Goal: Information Seeking & Learning: Find specific page/section

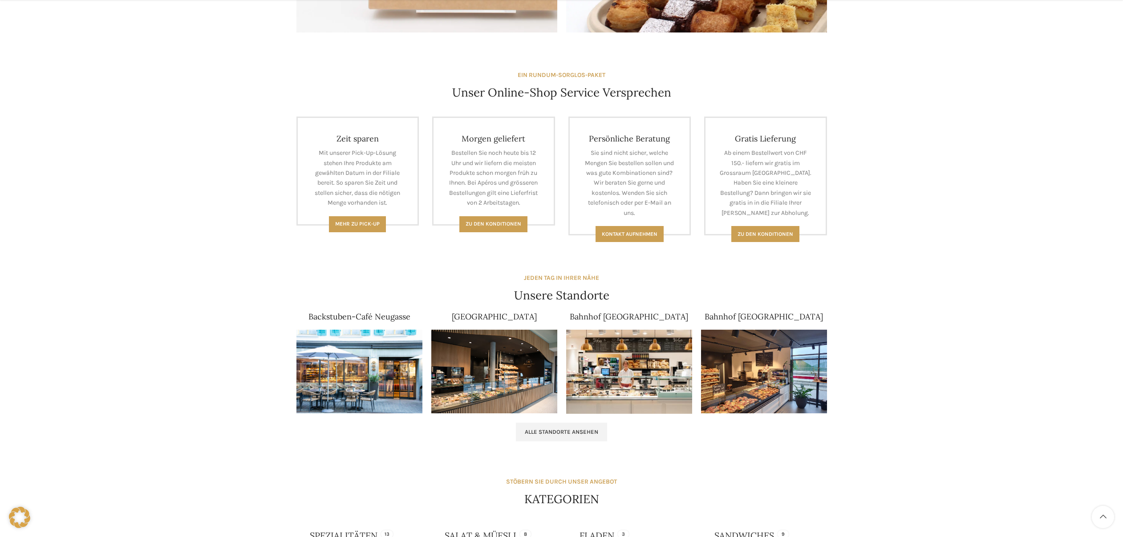
scroll to position [323, 0]
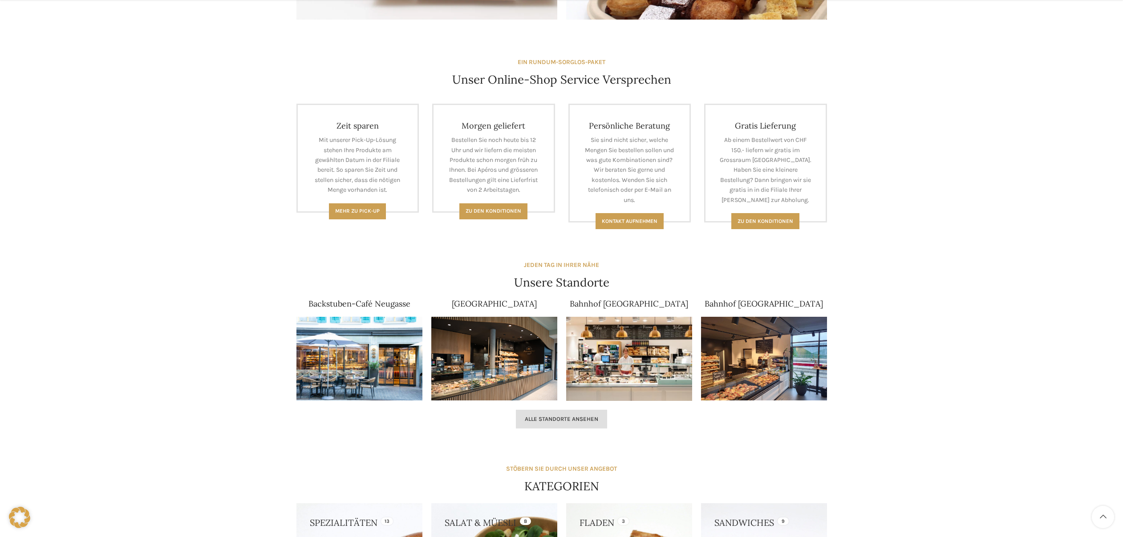
click at [578, 421] on span "Alle Standorte ansehen" at bounding box center [561, 419] width 73 height 7
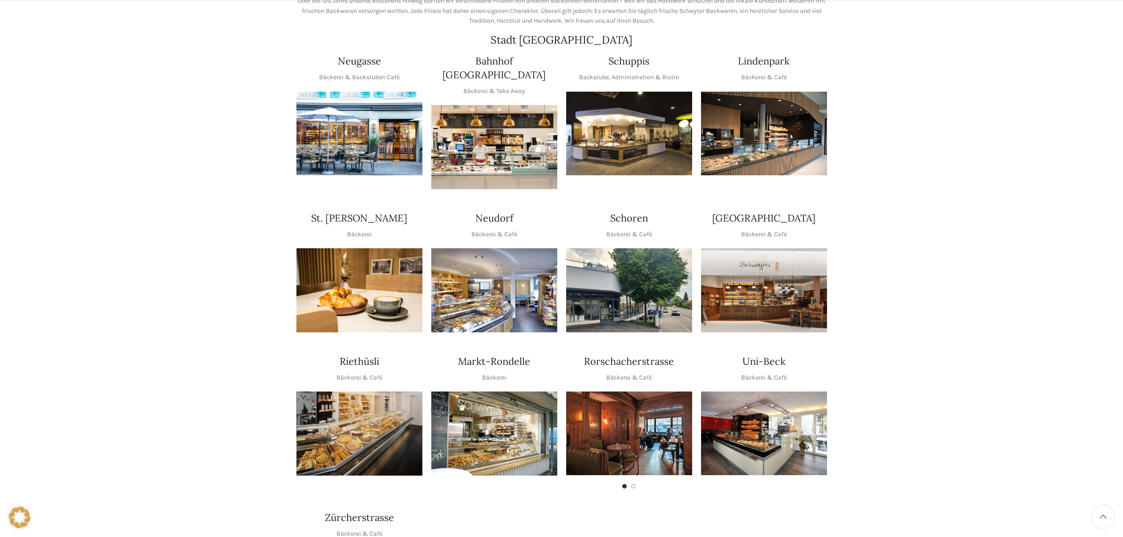
scroll to position [169, 0]
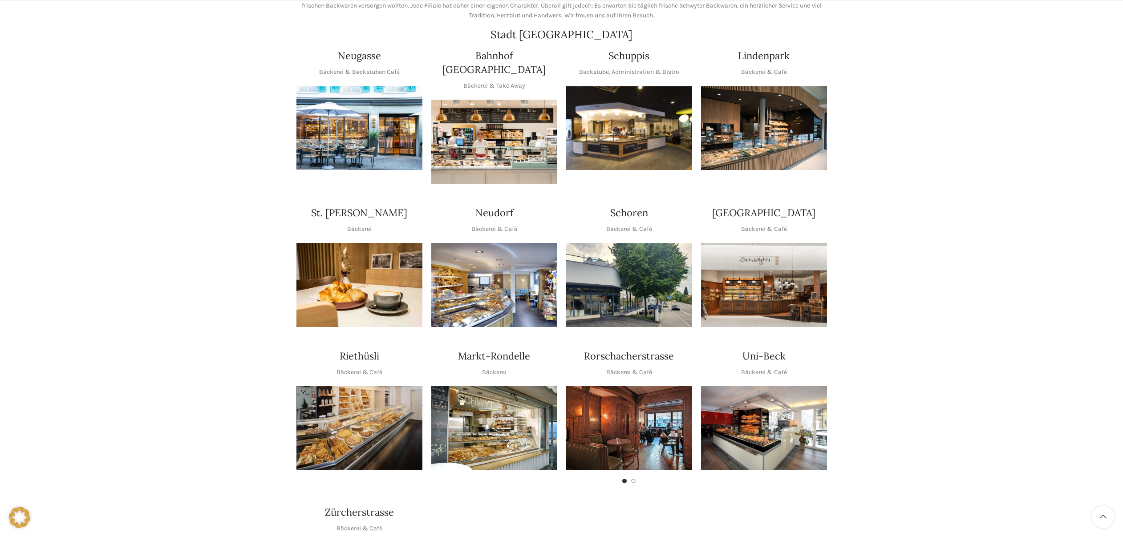
click at [620, 275] on img "1 / 1" at bounding box center [629, 285] width 126 height 84
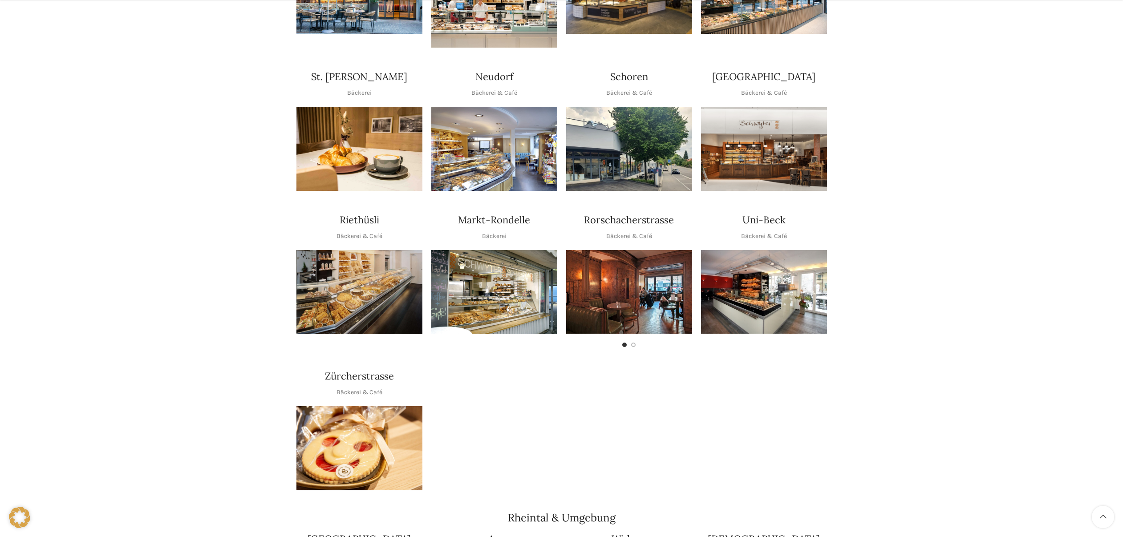
scroll to position [308, 0]
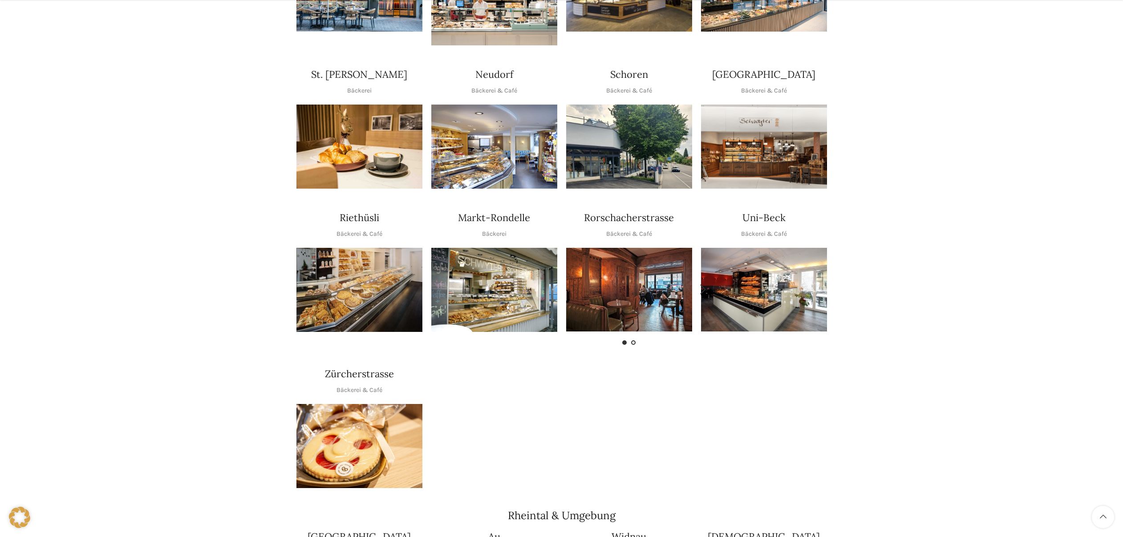
click at [634, 341] on span "Go to slide 2" at bounding box center [633, 343] width 4 height 4
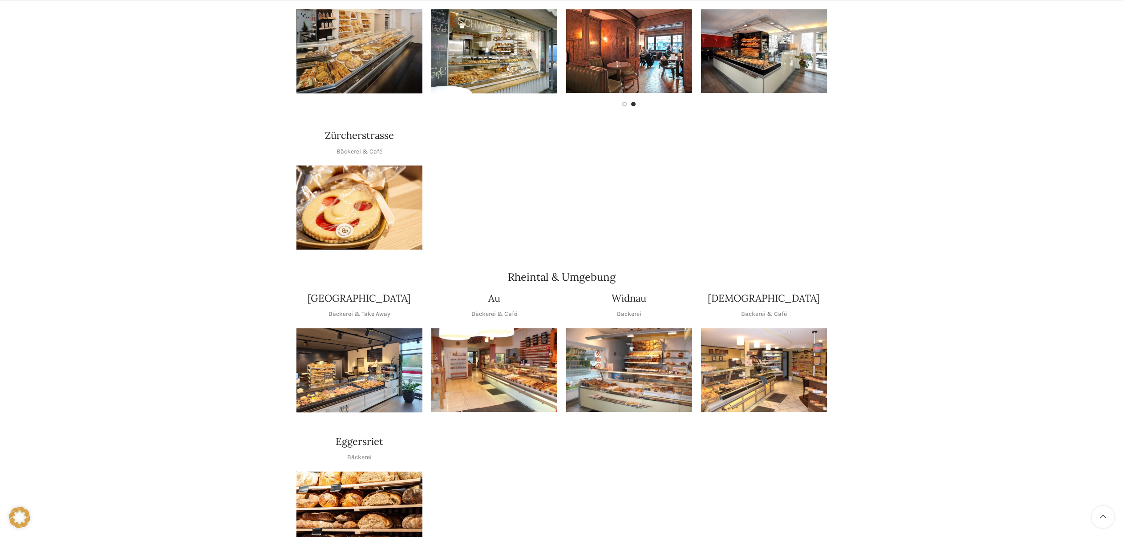
scroll to position [553, 0]
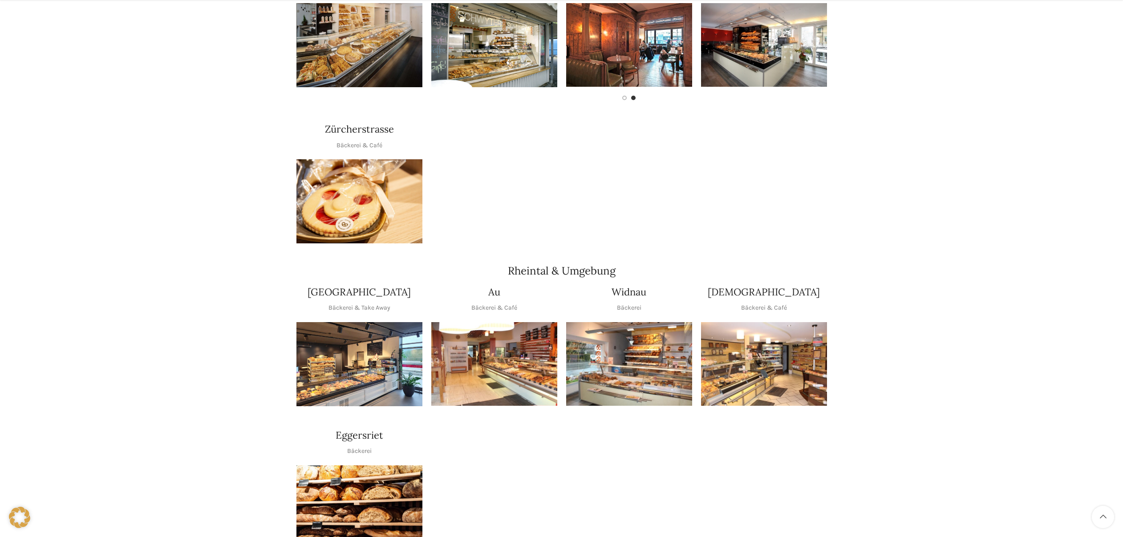
click at [783, 342] on img "1 / 1" at bounding box center [764, 364] width 126 height 84
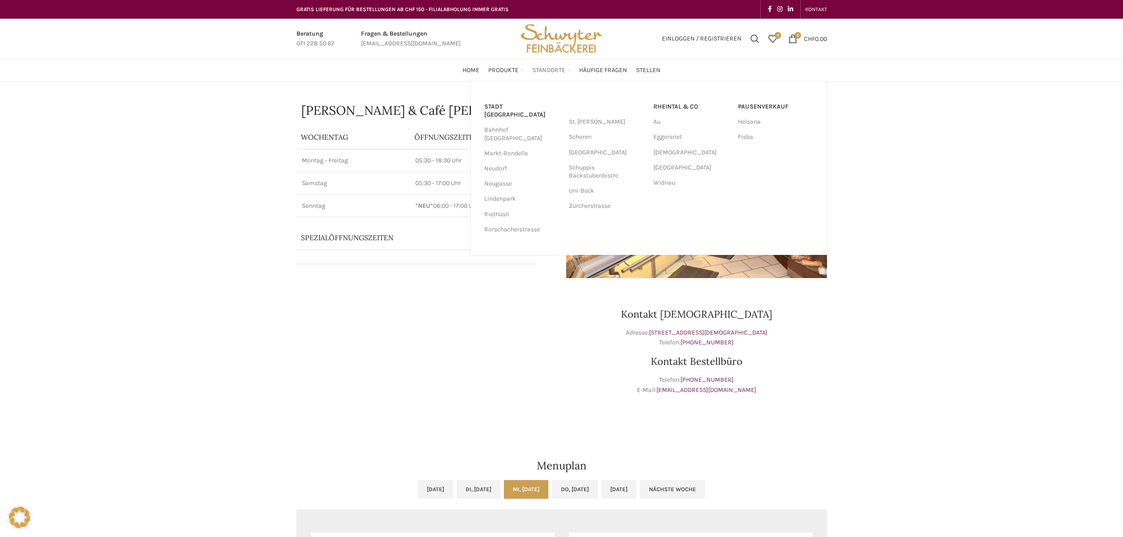
click at [555, 71] on span "Standorte" at bounding box center [549, 70] width 33 height 8
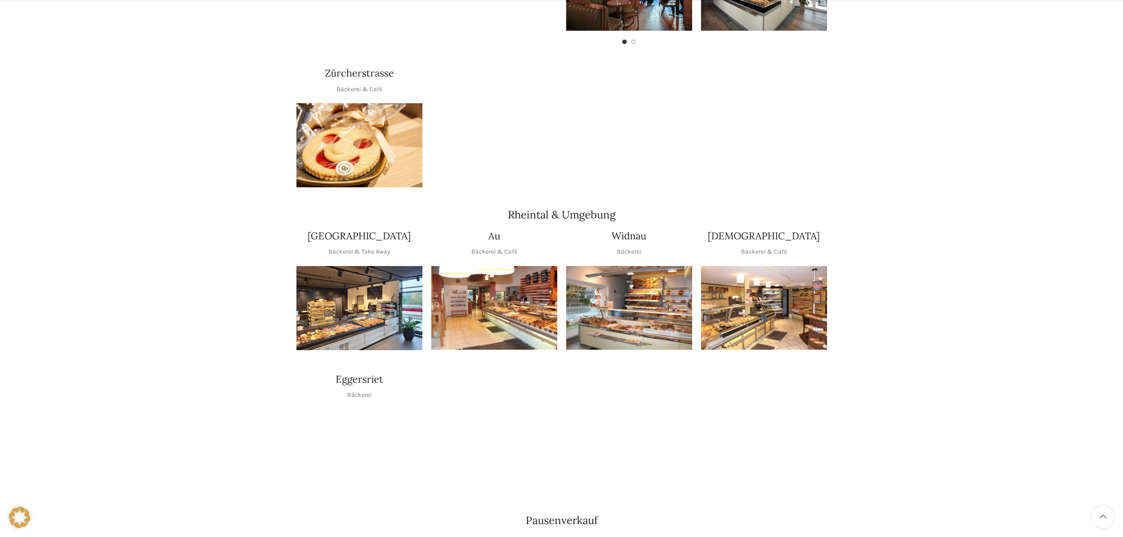
scroll to position [610, 0]
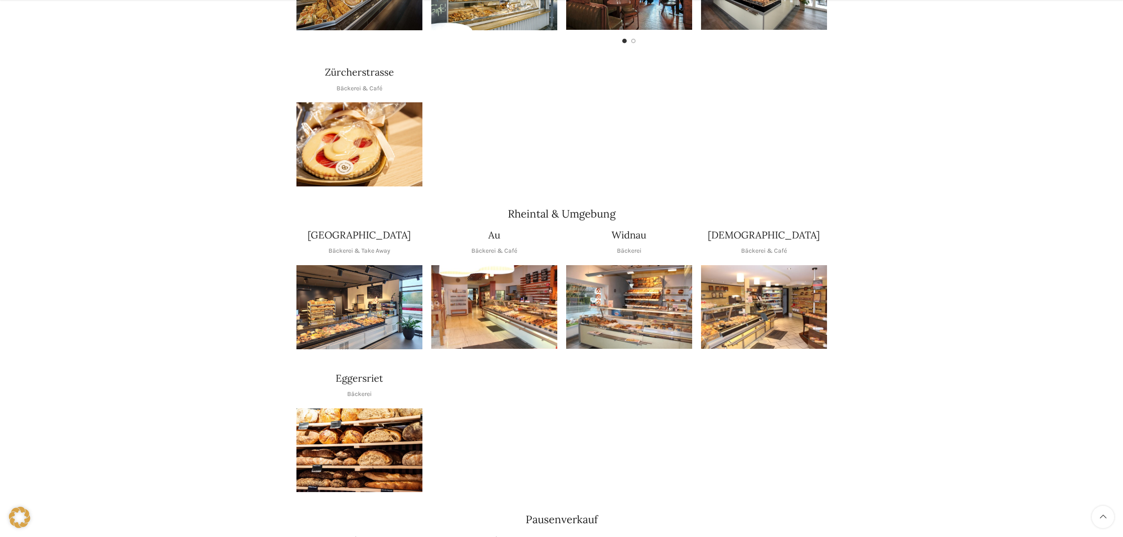
click at [496, 294] on img "1 / 1" at bounding box center [494, 307] width 126 height 84
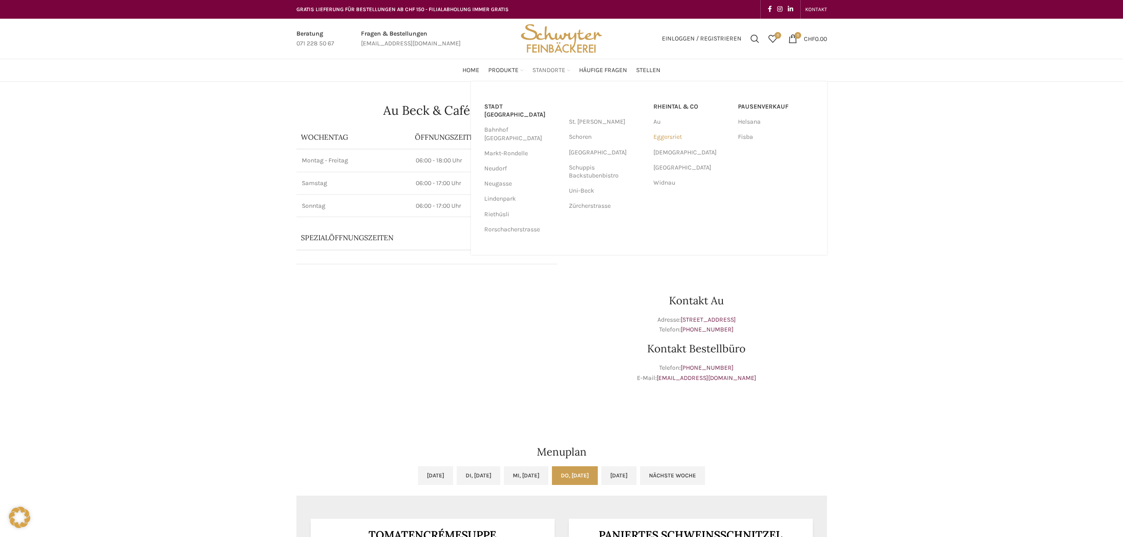
click at [671, 138] on link "Eggersriet" at bounding box center [692, 137] width 76 height 15
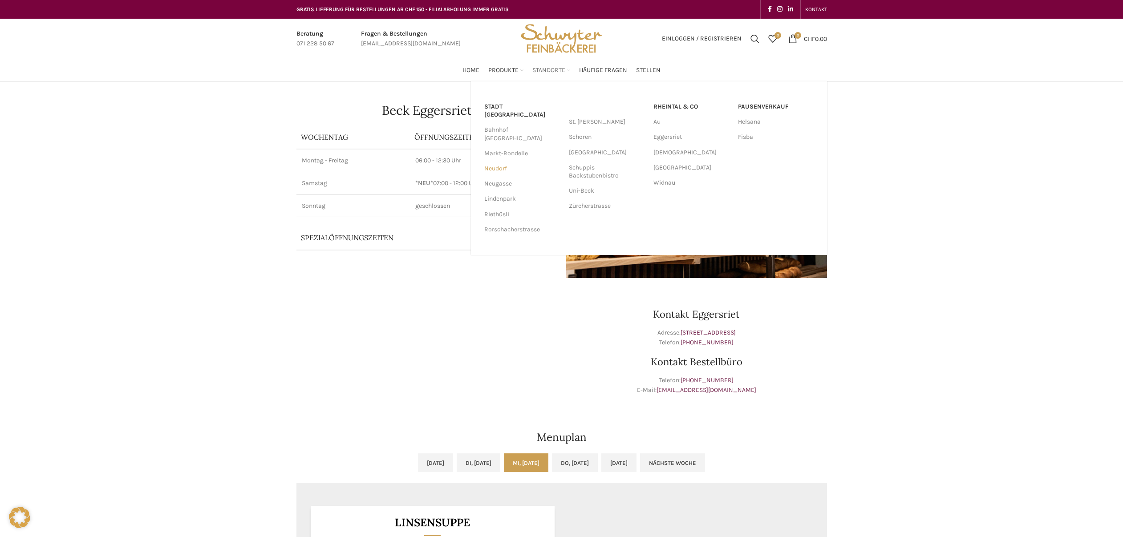
click at [495, 161] on link "Neudorf" at bounding box center [522, 168] width 76 height 15
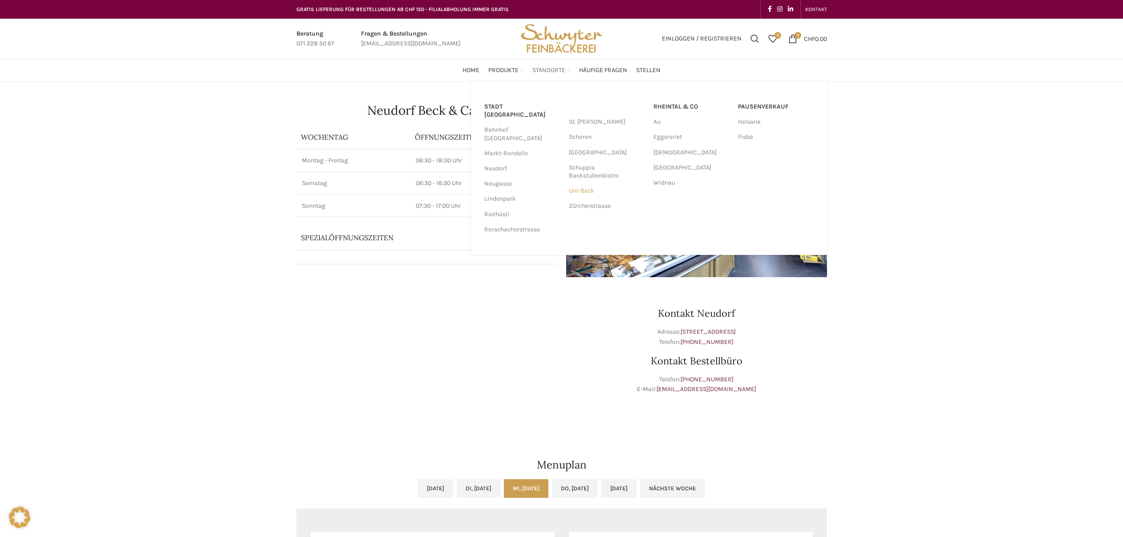
click at [583, 193] on link "Uni-Beck" at bounding box center [607, 190] width 76 height 15
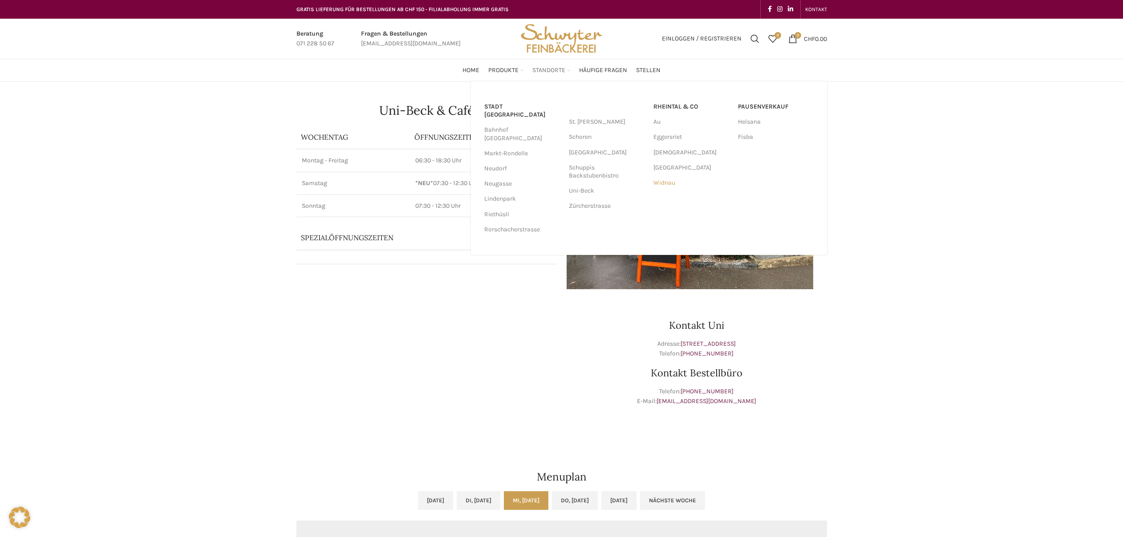
click at [666, 184] on link "Widnau" at bounding box center [692, 182] width 76 height 15
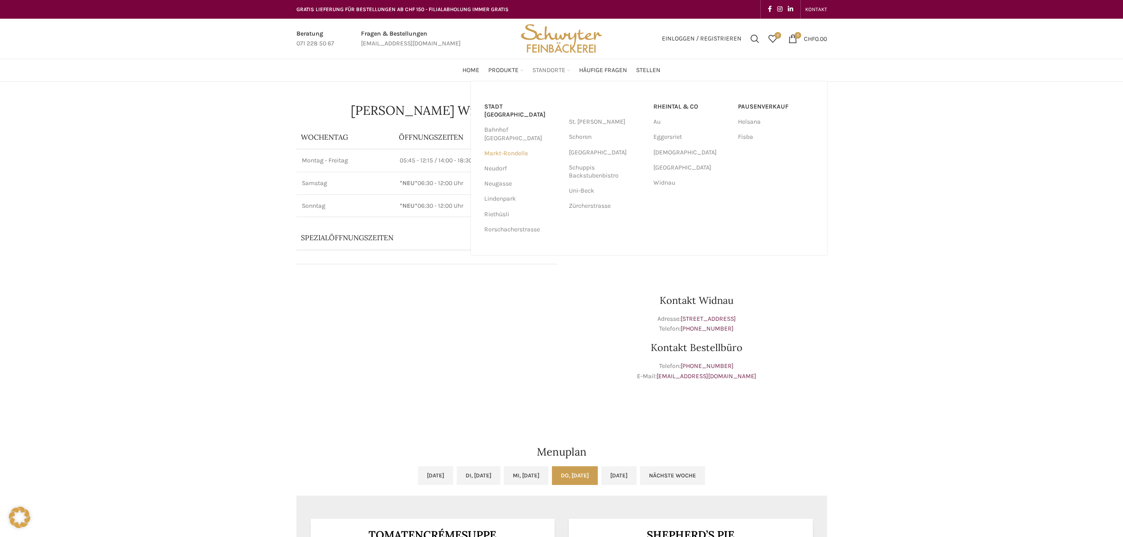
click at [520, 146] on link "Markt-Rondelle" at bounding box center [522, 153] width 76 height 15
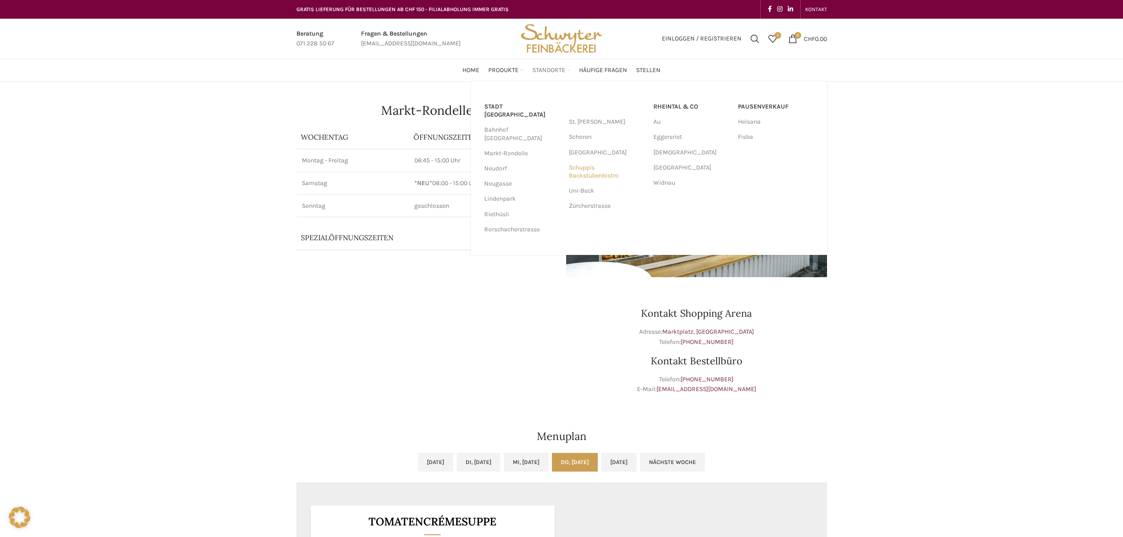
click at [582, 173] on link "Schuppis Backstubenbistro" at bounding box center [607, 171] width 76 height 23
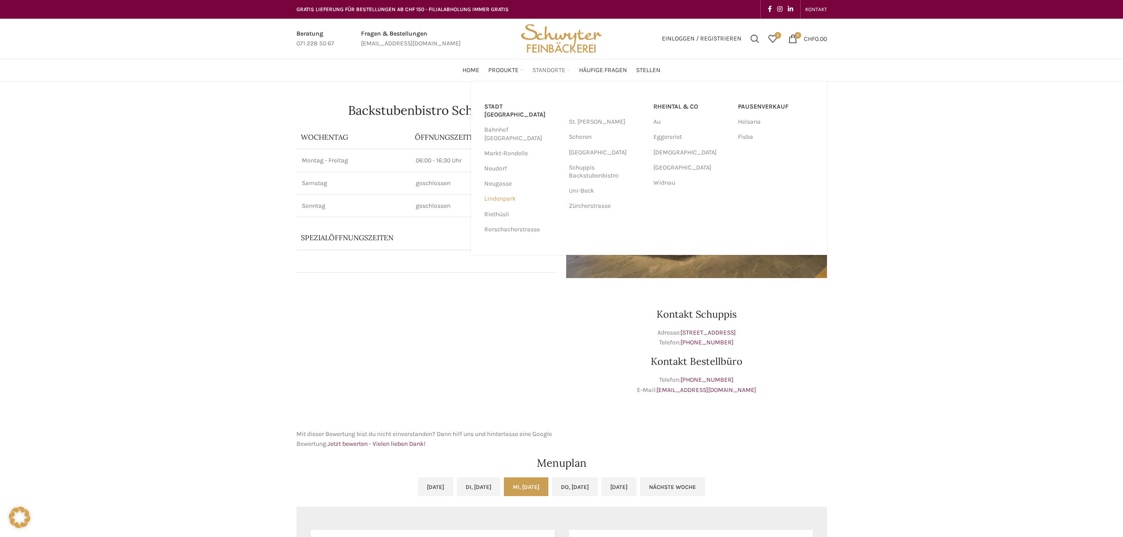
click at [517, 191] on link "Lindenpark" at bounding box center [522, 198] width 76 height 15
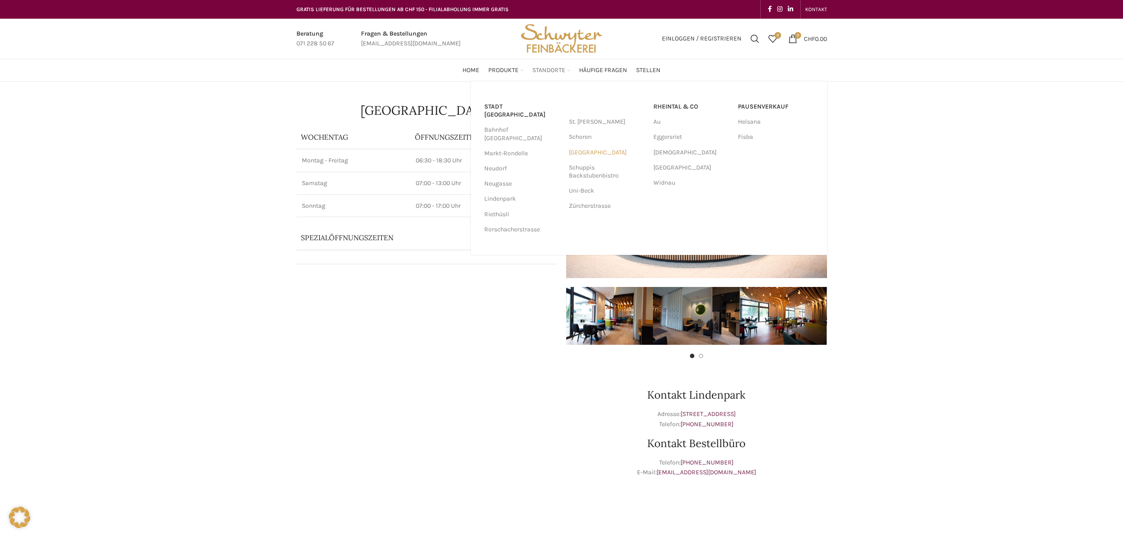
click at [586, 153] on link "[GEOGRAPHIC_DATA]" at bounding box center [607, 152] width 76 height 15
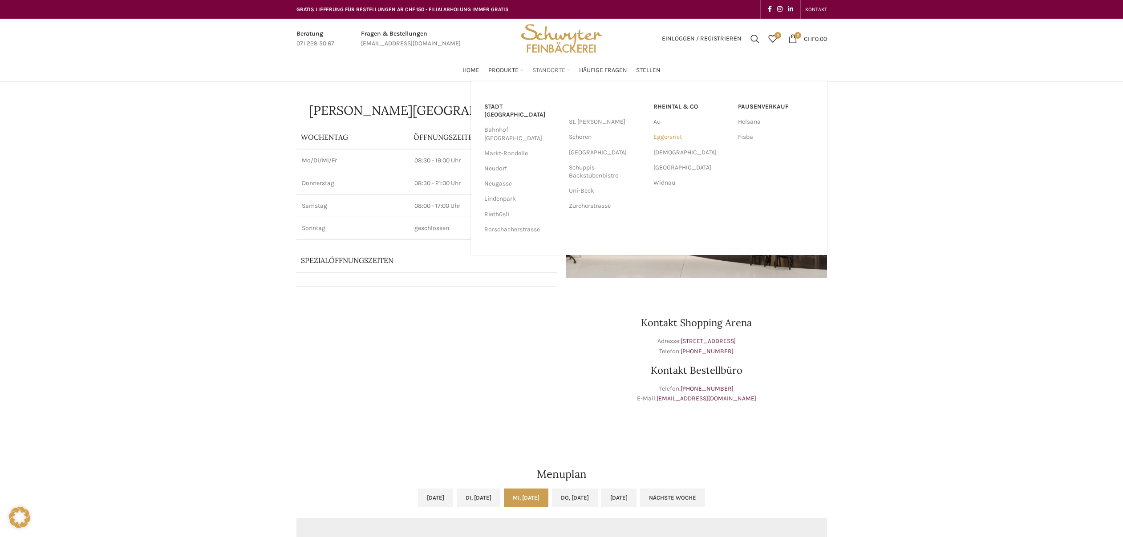
click at [667, 136] on link "Eggersriet" at bounding box center [692, 137] width 76 height 15
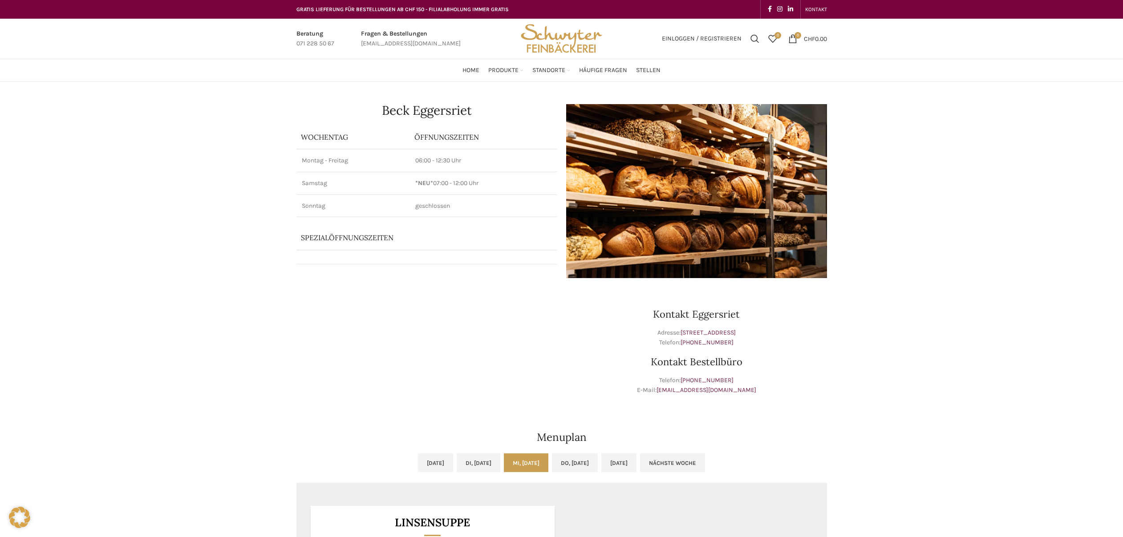
click at [529, 38] on img "Site logo" at bounding box center [561, 39] width 87 height 40
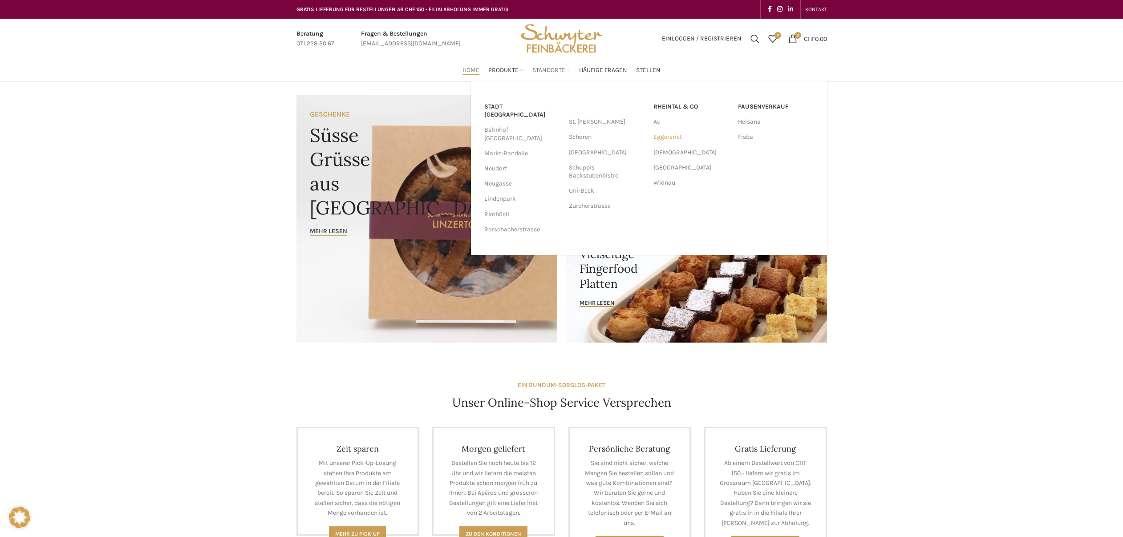
click at [659, 134] on link "Eggersriet" at bounding box center [692, 137] width 76 height 15
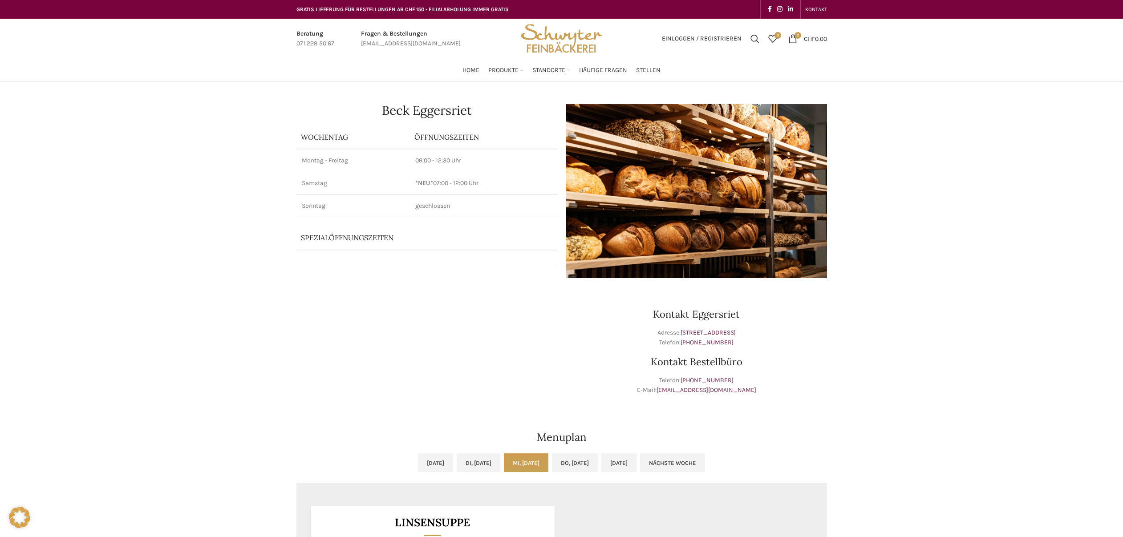
click at [376, 237] on p "Spezialöffnungszeiten" at bounding box center [414, 238] width 227 height 10
